Goal: Task Accomplishment & Management: Complete application form

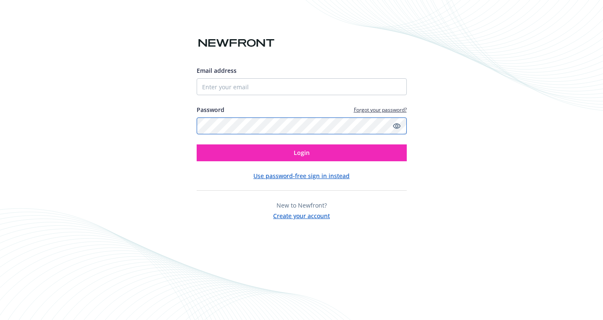
click at [0, 319] on com-1password-button at bounding box center [0, 320] width 0 height 0
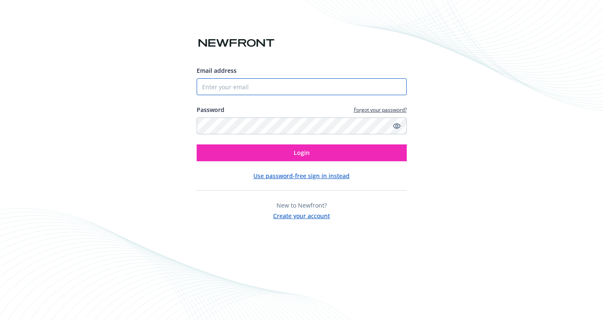
type input "[PERSON_NAME][EMAIL_ADDRESS][PERSON_NAME][DOMAIN_NAME]"
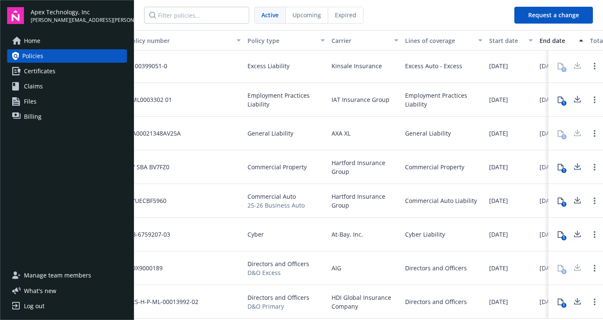
scroll to position [72, 0]
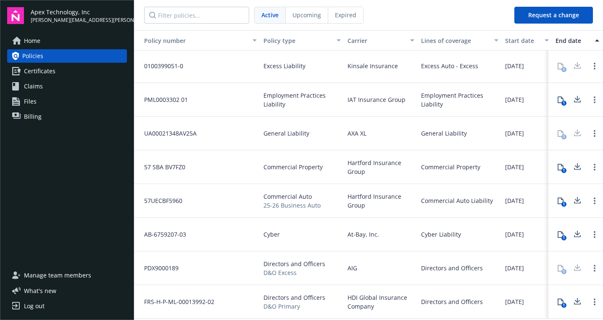
click at [44, 72] on span "Certificates" at bounding box center [40, 70] width 32 height 13
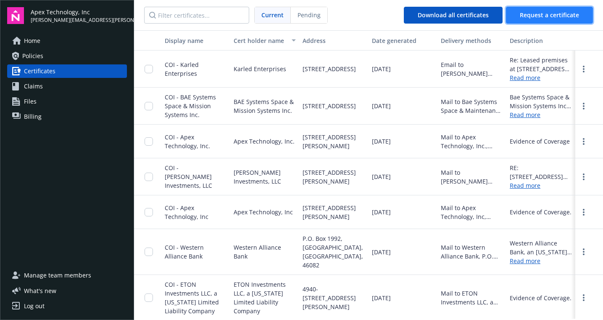
click at [553, 8] on button "Request a certificate" at bounding box center [549, 15] width 87 height 17
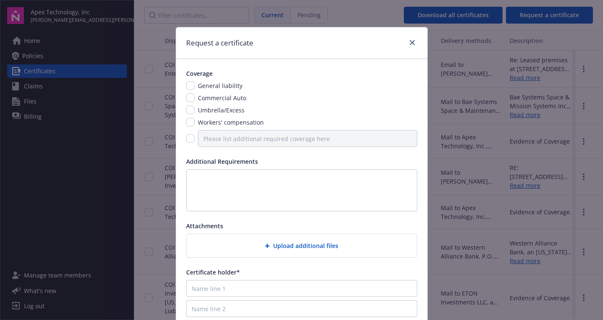
click at [219, 98] on span "Commercial Auto" at bounding box center [222, 98] width 48 height 8
click at [190, 97] on input "checkbox" at bounding box center [190, 97] width 8 height 8
checkbox input "true"
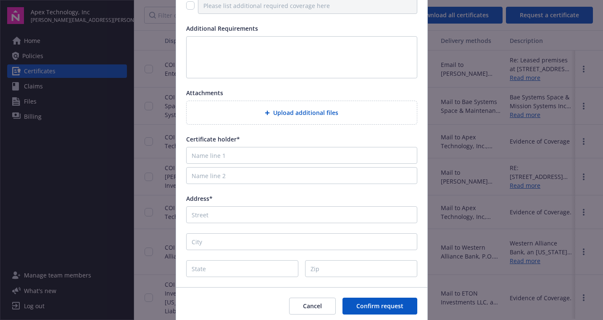
scroll to position [145, 0]
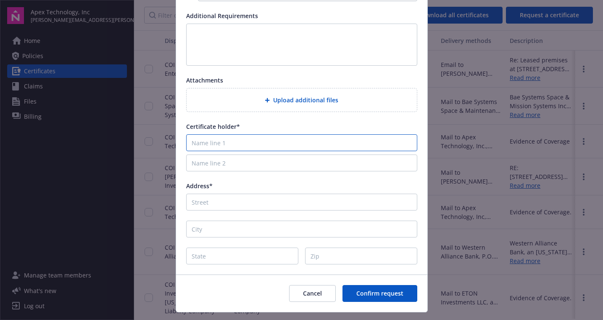
click at [223, 150] on input "Name line 1" at bounding box center [301, 142] width 231 height 17
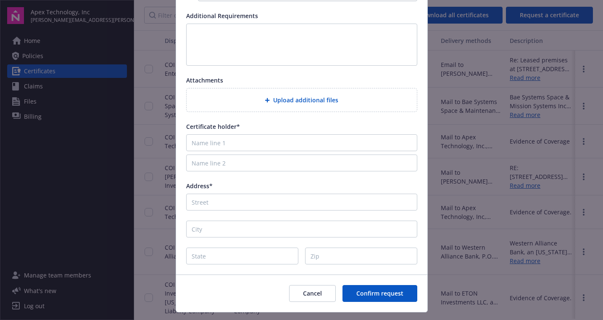
click at [251, 118] on div "Coverage General liability Commercial Auto Umbrella/Excess Workers' compensatio…" at bounding box center [301, 93] width 251 height 361
click at [310, 301] on button "Cancel" at bounding box center [312, 293] width 47 height 17
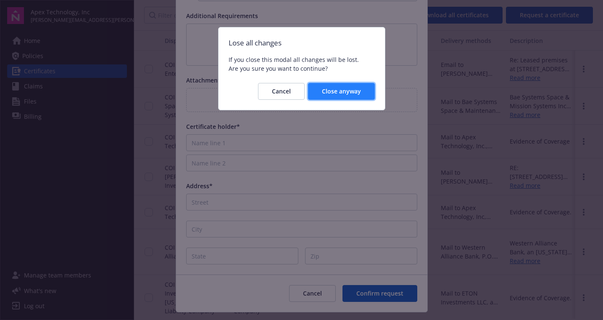
click at [339, 93] on span "Close anyway" at bounding box center [341, 91] width 39 height 8
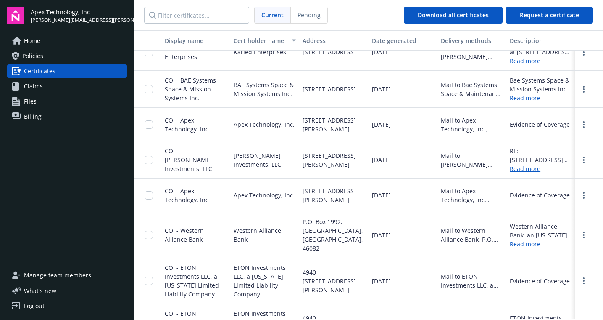
scroll to position [0, 0]
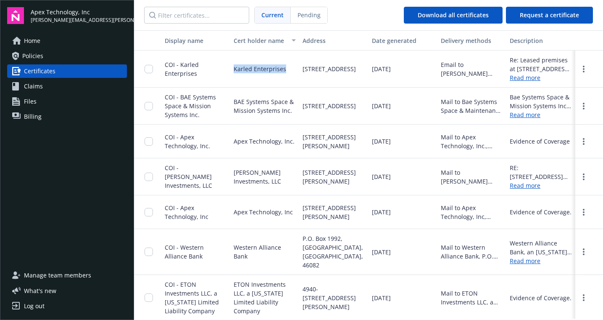
drag, startPoint x: 233, startPoint y: 68, endPoint x: 287, endPoint y: 69, distance: 54.2
click at [287, 69] on div "Karled Enterprises" at bounding box center [264, 68] width 69 height 37
copy span "Karled Enterprises"
drag, startPoint x: 303, startPoint y: 57, endPoint x: 374, endPoint y: 84, distance: 75.4
click at [374, 84] on div "COI - Karled Enterprises Karled Enterprises 1447 Cloverfield Blvd., Suite 200, …" at bounding box center [368, 68] width 469 height 37
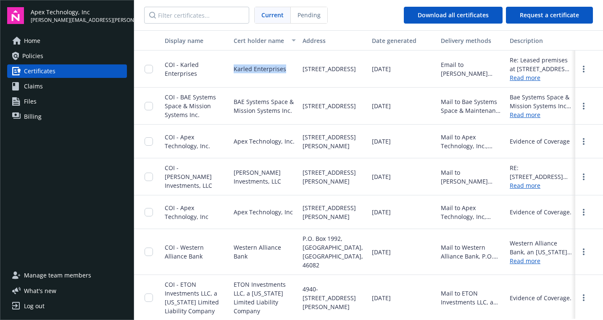
click at [356, 73] on span "[STREET_ADDRESS]" at bounding box center [329, 68] width 53 height 9
drag, startPoint x: 360, startPoint y: 80, endPoint x: 238, endPoint y: 68, distance: 122.9
click at [238, 68] on div "COI - Karled Enterprises Karled Enterprises 1447 Cloverfield Blvd., Suite 200, …" at bounding box center [368, 68] width 469 height 37
copy div "arled Enterprises 1447 Cloverfield Blvd., Suite 200, Santa Monica, CA, 90404"
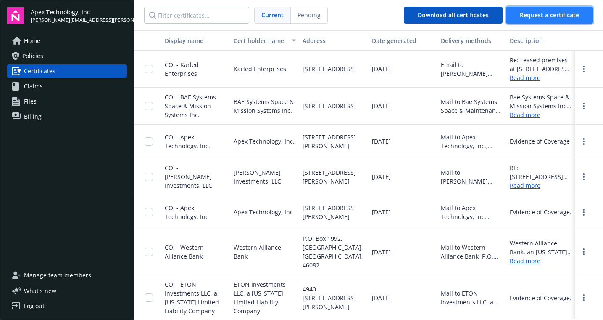
click at [533, 16] on span "Request a certificate" at bounding box center [549, 15] width 59 height 8
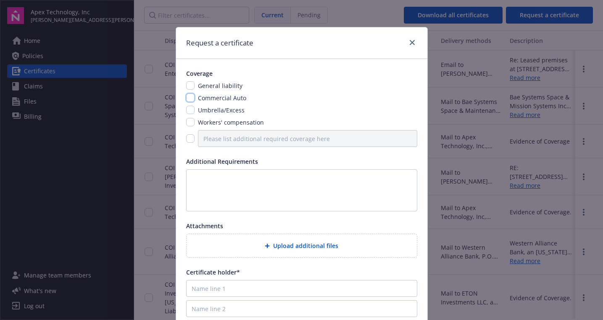
click at [193, 95] on input "checkbox" at bounding box center [190, 97] width 8 height 8
checkbox input "true"
click at [222, 177] on textarea at bounding box center [301, 190] width 231 height 42
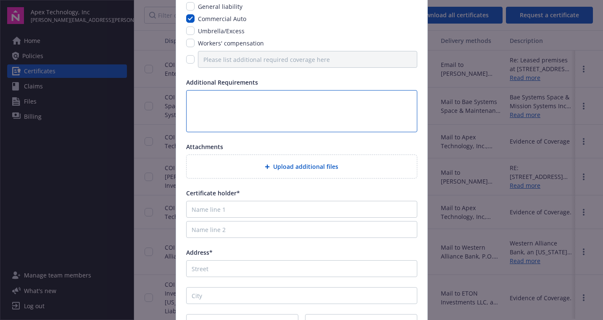
scroll to position [82, 0]
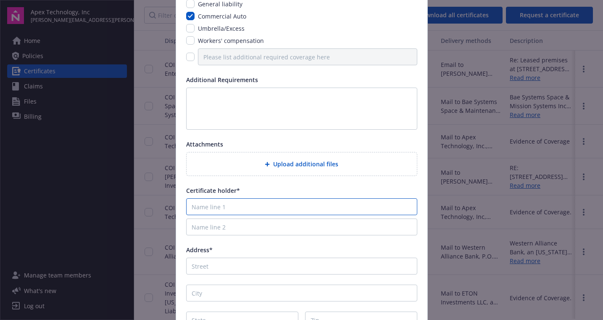
click at [216, 204] on input "Name line 1" at bounding box center [301, 206] width 231 height 17
paste input "arled Enterprises 1447 Cloverfield Blvd., Suite 200, Santa Monica, CA, 90404"
type input "arled Enterprises 1447 Cloverfield Blvd., Suite 200, Santa Monica, CA, 90404"
click at [198, 206] on input "Name line 1" at bounding box center [301, 206] width 231 height 17
paste input "arled Enterprises 1447 Cloverfield Blvd., Suite 200, Santa Monica, CA, 90404"
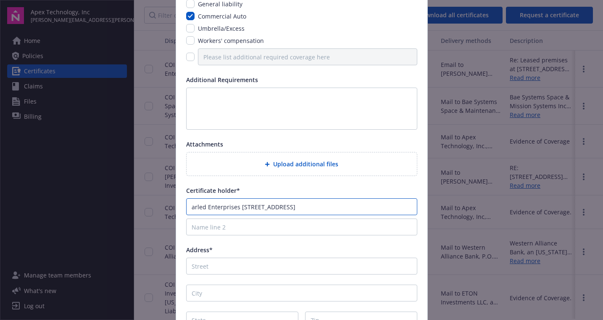
click at [193, 204] on input "arled Enterprises 1447 Cloverfield Blvd., Suite 200, Santa Monica, CA, 90404" at bounding box center [301, 206] width 231 height 17
click at [245, 206] on input "Karled Enterprises 1447 Cloverfield Blvd., Suite 200, Santa Monica, CA, 90404" at bounding box center [301, 206] width 231 height 17
type input "Karled Enterprises"
click at [215, 267] on input "Address*" at bounding box center [301, 265] width 231 height 17
paste input "[STREET_ADDRESS]"
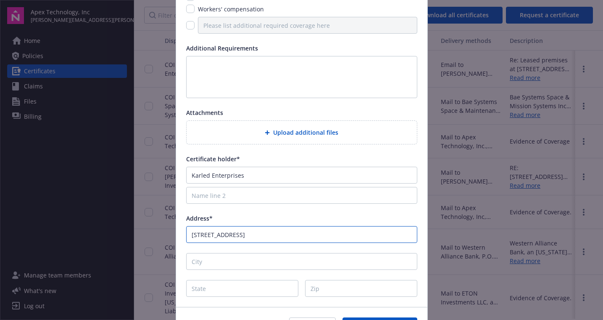
scroll to position [119, 0]
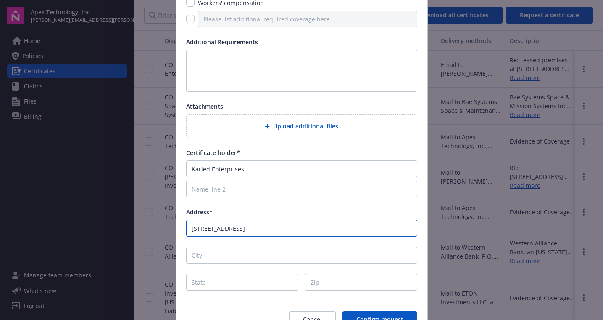
drag, startPoint x: 282, startPoint y: 228, endPoint x: 355, endPoint y: 227, distance: 73.6
click at [355, 228] on input "[STREET_ADDRESS]" at bounding box center [301, 227] width 231 height 17
type input "1447 Cloverfield Blvd., Suite 200,"
click at [209, 282] on input "State" at bounding box center [242, 281] width 112 height 17
click at [210, 261] on input "City" at bounding box center [301, 254] width 231 height 17
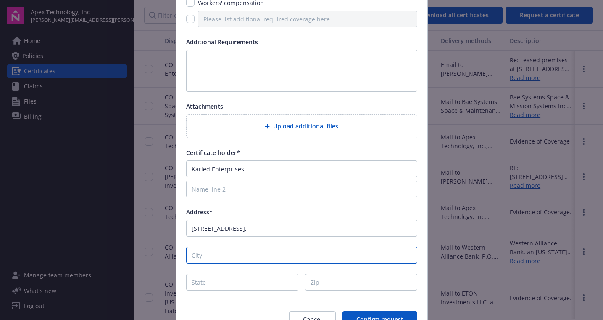
paste input "Santa Monica, CA, 90404"
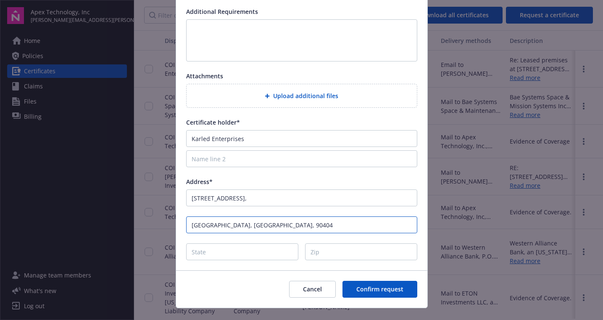
scroll to position [165, 0]
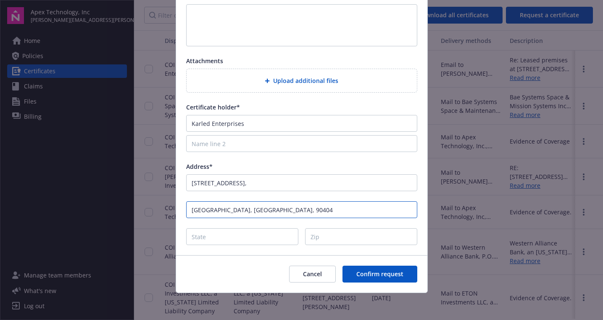
type input "Santa Monica, CA, 90404"
click at [213, 246] on div "Coverage General liability Commercial Auto Umbrella/Excess Workers' compensatio…" at bounding box center [301, 74] width 251 height 361
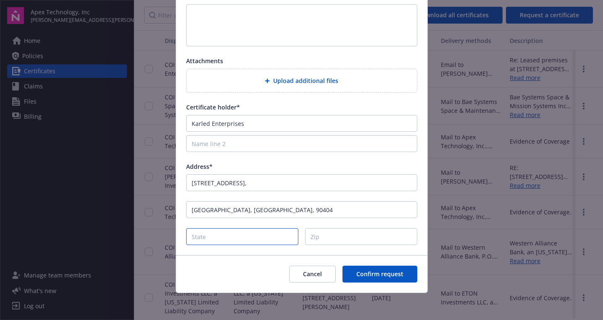
click at [211, 235] on input "State" at bounding box center [242, 236] width 112 height 17
type input "CA"
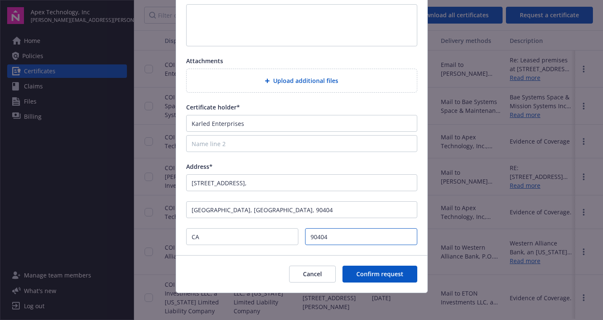
type input "90404"
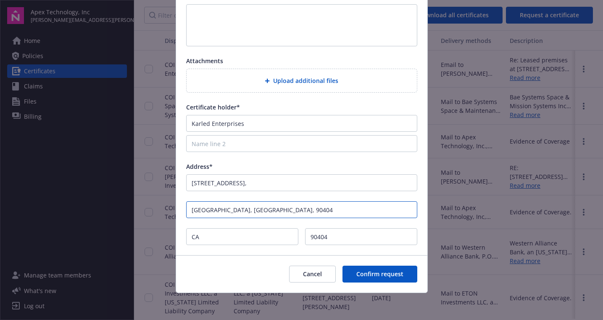
drag, startPoint x: 228, startPoint y: 208, endPoint x: 291, endPoint y: 205, distance: 63.5
click at [291, 207] on input "Santa Monica, CA, 90404" at bounding box center [301, 209] width 231 height 17
type input "Santa Monica"
click at [264, 273] on div "Cancel Confirm request" at bounding box center [301, 273] width 251 height 37
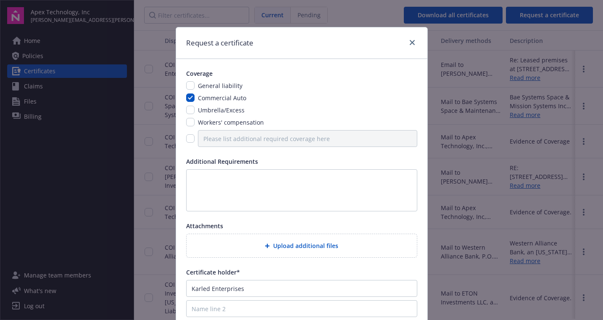
scroll to position [2, 0]
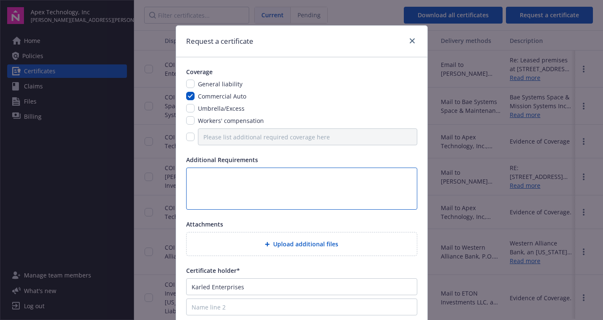
click at [303, 178] on textarea at bounding box center [301, 188] width 231 height 42
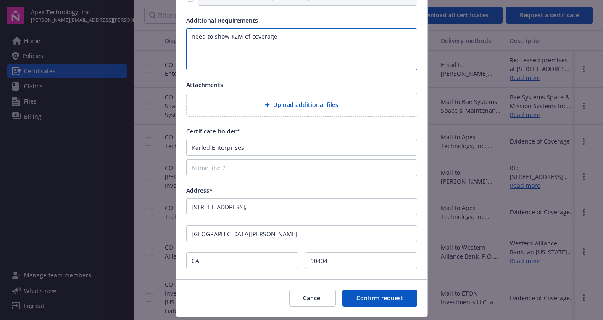
scroll to position [158, 0]
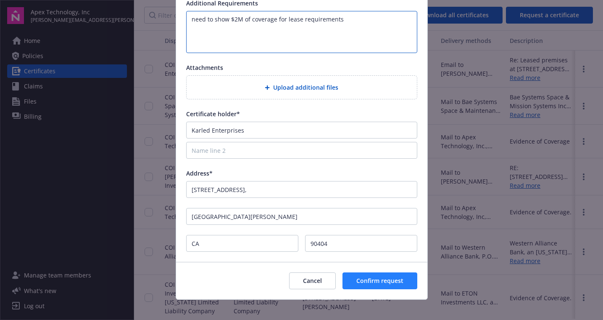
type textarea "need to show $2M of coverage for lease requirements"
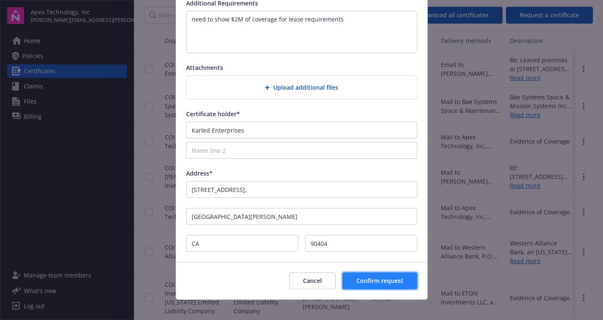
click at [390, 281] on span "Confirm request" at bounding box center [380, 280] width 47 height 8
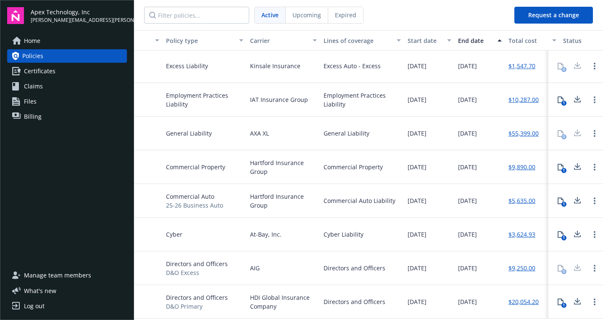
scroll to position [72, 97]
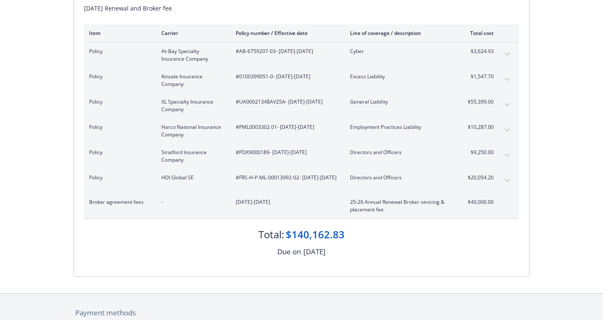
scroll to position [37, 0]
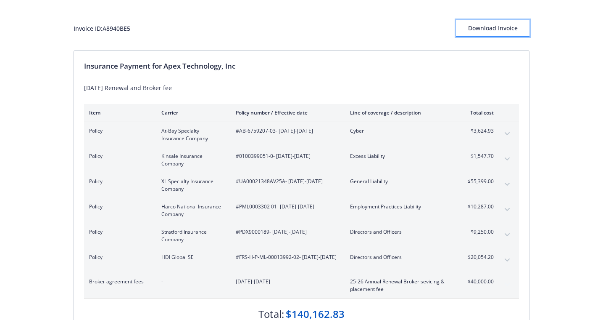
click at [504, 29] on div "Download Invoice" at bounding box center [493, 28] width 74 height 16
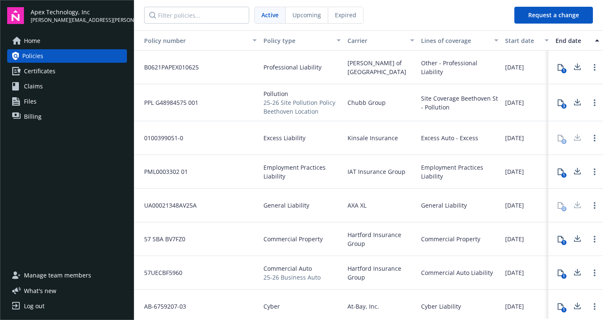
click at [23, 115] on link "Billing" at bounding box center [67, 116] width 120 height 13
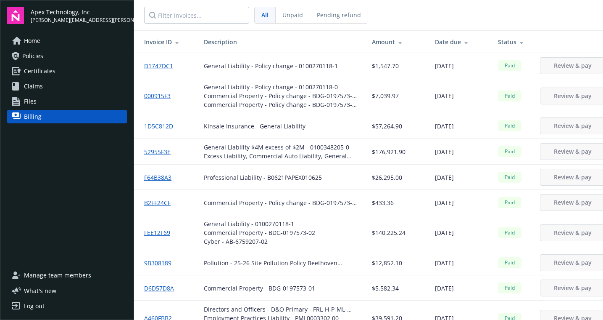
click at [37, 57] on span "Policies" at bounding box center [32, 55] width 21 height 13
click at [42, 74] on span "Certificates" at bounding box center [40, 70] width 32 height 13
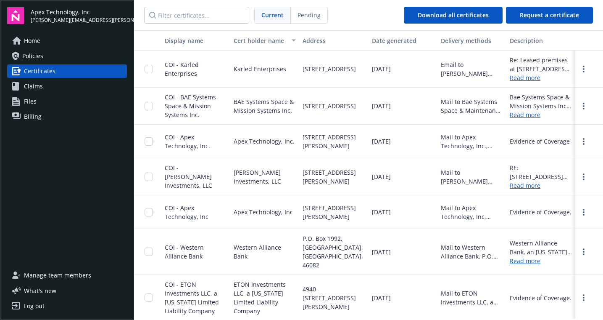
click at [36, 37] on span "Home" at bounding box center [32, 40] width 16 height 13
